Goal: Transaction & Acquisition: Purchase product/service

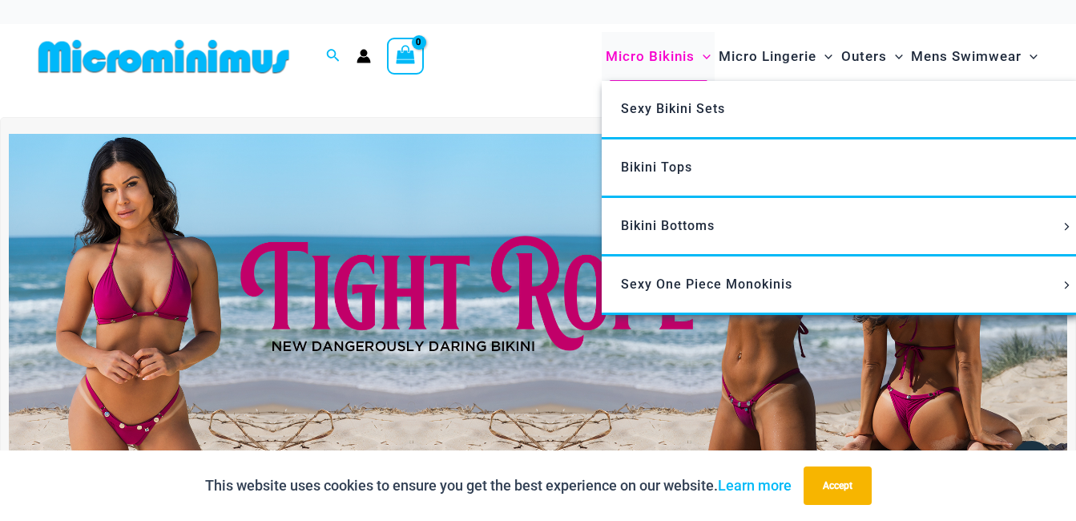
click at [677, 54] on span "Micro Bikinis" at bounding box center [650, 56] width 89 height 41
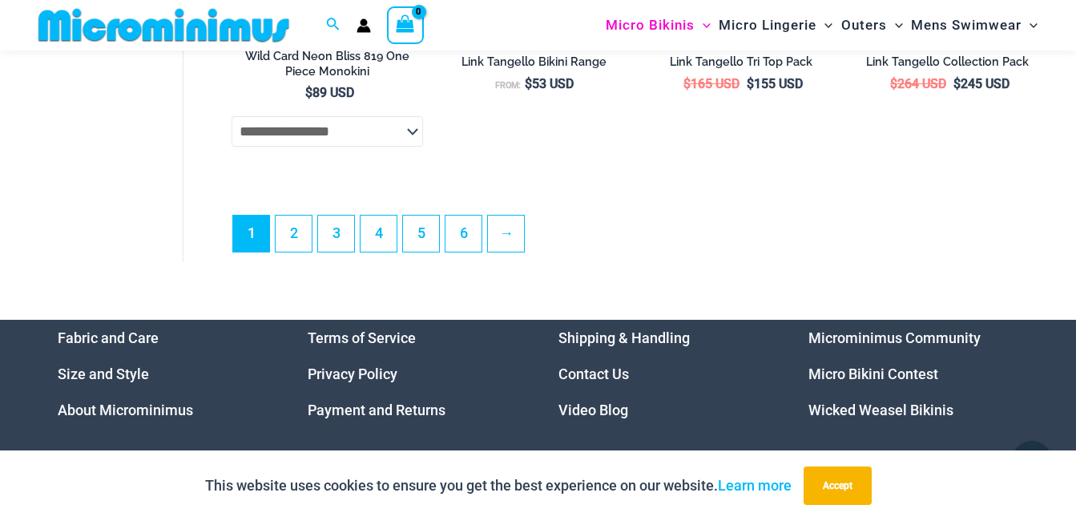
scroll to position [4071, 0]
